Goal: Find specific page/section: Find specific page/section

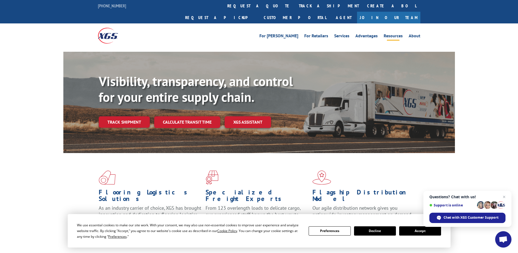
click at [394, 34] on link "Resources" at bounding box center [393, 37] width 19 height 6
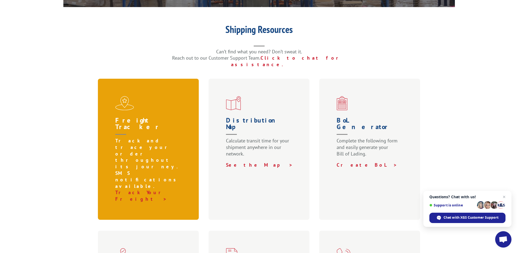
scroll to position [191, 0]
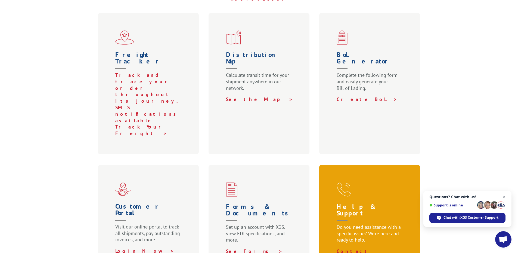
click at [351, 224] on p "Do you need assistance with a specific issue? We’re here and ready to help." at bounding box center [371, 236] width 69 height 24
